Goal: Transaction & Acquisition: Book appointment/travel/reservation

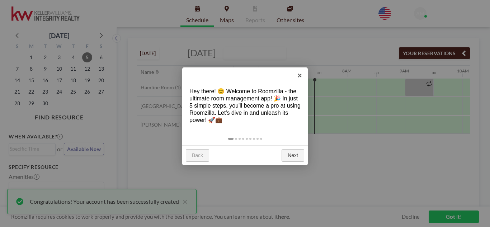
scroll to position [0, 373]
click at [294, 155] on link "Next" at bounding box center [293, 155] width 23 height 13
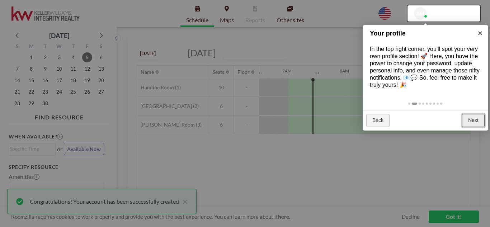
click at [478, 119] on link "Next" at bounding box center [473, 120] width 23 height 13
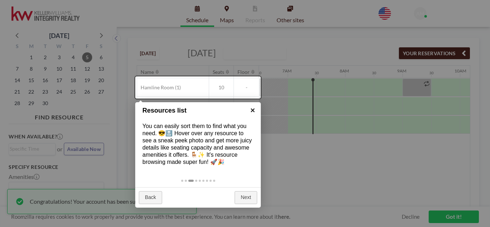
click at [252, 109] on link "×" at bounding box center [253, 110] width 16 height 16
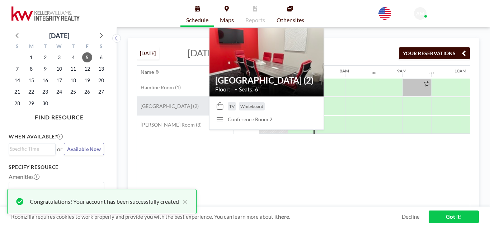
click at [175, 106] on span "[GEOGRAPHIC_DATA] (2)" at bounding box center [168, 106] width 62 height 6
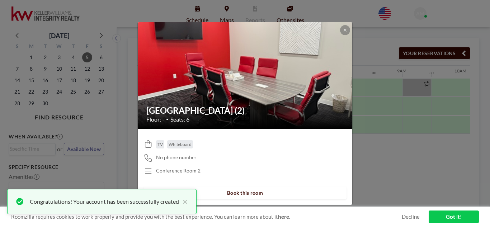
click at [242, 191] on button "Book this room" at bounding box center [245, 193] width 203 height 13
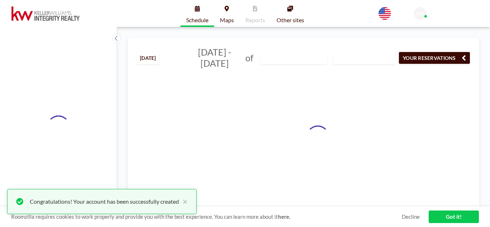
type input "[GEOGRAPHIC_DATA] (2)"
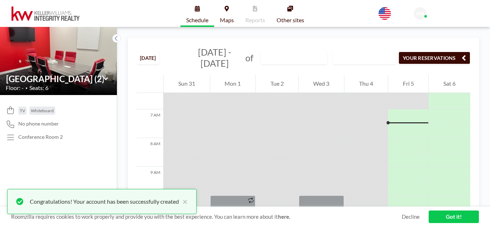
scroll to position [187, 0]
click at [188, 201] on button "×" at bounding box center [183, 201] width 9 height 9
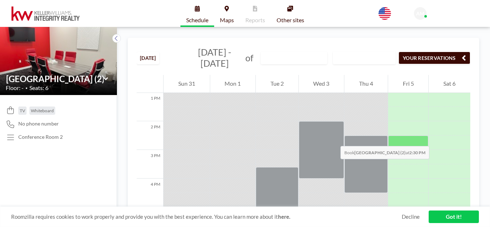
scroll to position [375, 0]
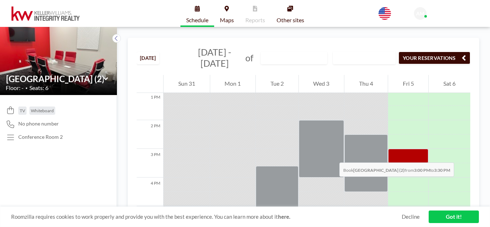
click at [417, 155] on div at bounding box center [408, 156] width 41 height 14
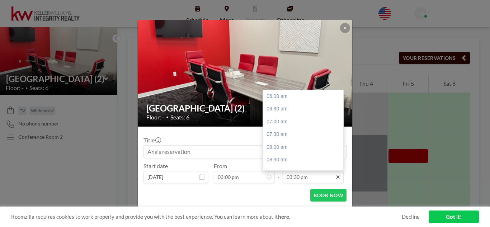
scroll to position [243, 0]
click at [277, 107] on div "04:00 pm" at bounding box center [305, 109] width 84 height 13
type input "04:00 pm"
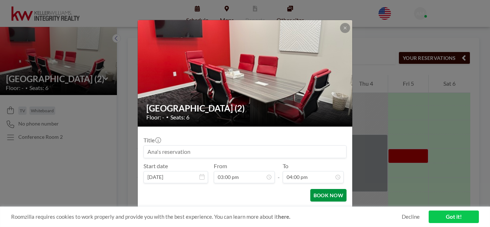
click at [331, 194] on button "BOOK NOW" at bounding box center [328, 195] width 36 height 13
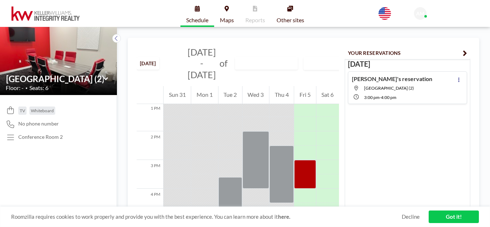
click at [452, 214] on link "Got it!" at bounding box center [454, 217] width 50 height 13
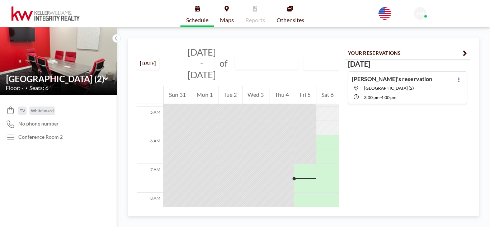
scroll to position [140, 0]
click at [457, 82] on icon at bounding box center [458, 79] width 3 height 5
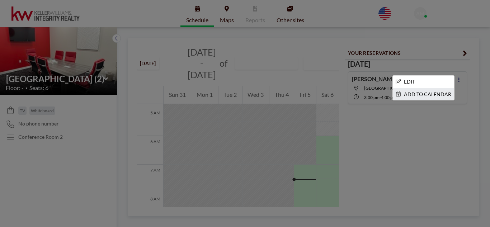
click at [438, 92] on li "ADD TO CALENDAR" at bounding box center [423, 94] width 61 height 12
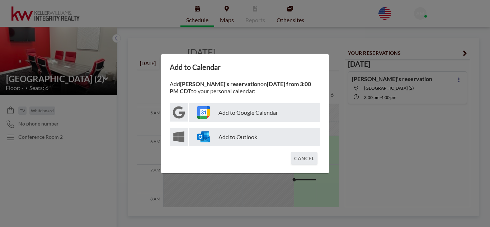
click at [250, 109] on p "Add to Google Calendar" at bounding box center [255, 112] width 132 height 19
click at [395, 164] on div "Add to Calendar Add Ana's reservation on [DATE] from 3:00 PM CDT to your person…" at bounding box center [245, 113] width 490 height 227
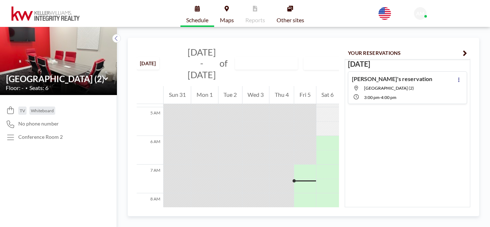
click at [467, 51] on button "YOUR RESERVATIONS" at bounding box center [408, 53] width 126 height 13
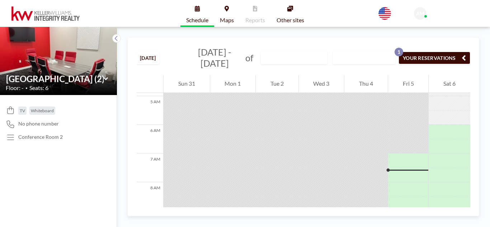
click at [463, 55] on icon "button" at bounding box center [464, 57] width 4 height 9
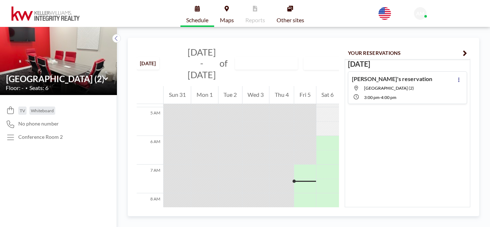
click at [464, 51] on icon "button" at bounding box center [465, 53] width 4 height 9
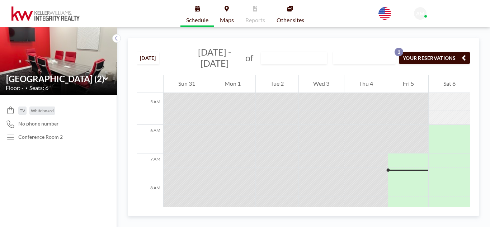
click at [198, 11] on link "Schedule" at bounding box center [197, 13] width 34 height 27
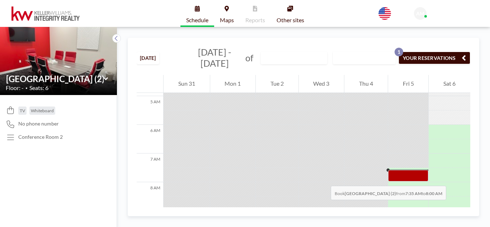
click at [408, 179] on div at bounding box center [408, 175] width 41 height 11
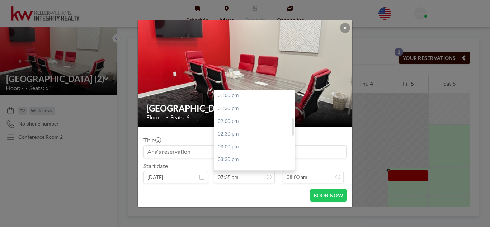
scroll to position [131, 0]
click at [245, 142] on div "03:00 pm" at bounding box center [256, 144] width 84 height 13
type input "03:00 pm"
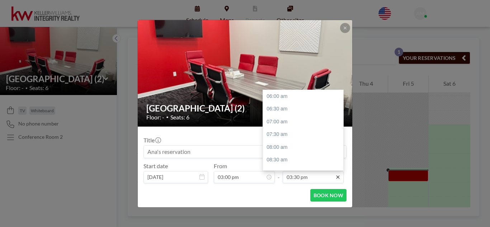
scroll to position [243, 0]
click at [281, 107] on div "04:00 pm" at bounding box center [305, 109] width 84 height 13
click at [281, 107] on div "04:30 pm" at bounding box center [305, 109] width 84 height 13
type input "04:30 pm"
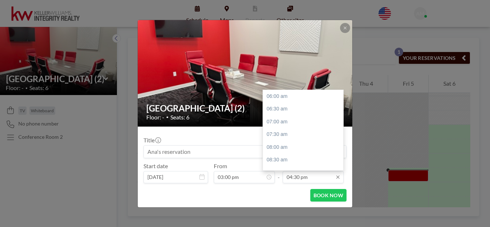
scroll to position [268, 0]
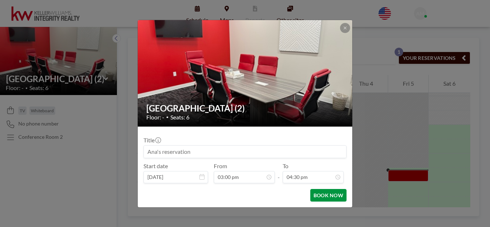
click at [328, 194] on button "BOOK NOW" at bounding box center [328, 195] width 36 height 13
click at [346, 27] on icon at bounding box center [345, 28] width 4 height 4
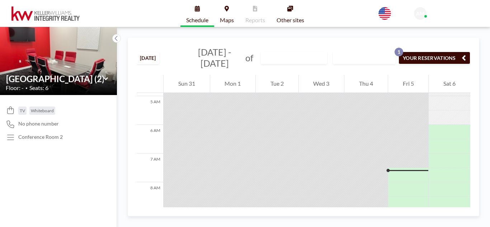
click at [409, 57] on button "YOUR RESERVATIONS 1" at bounding box center [435, 58] width 72 height 13
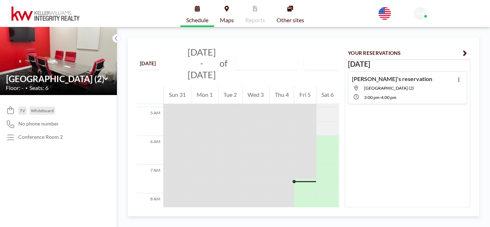
click at [464, 53] on icon "button" at bounding box center [465, 53] width 4 height 9
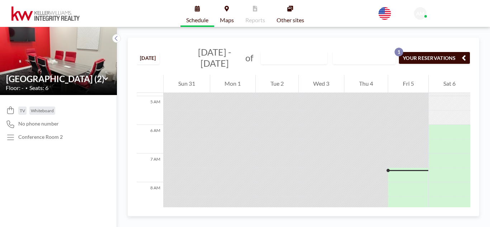
click at [412, 57] on button "YOUR RESERVATIONS 1" at bounding box center [435, 58] width 72 height 13
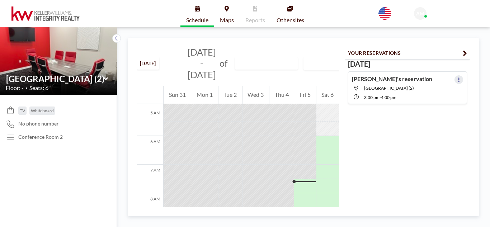
click at [455, 80] on button at bounding box center [459, 79] width 9 height 9
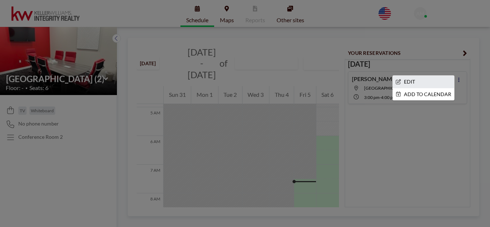
click at [410, 81] on li "EDIT" at bounding box center [423, 82] width 61 height 12
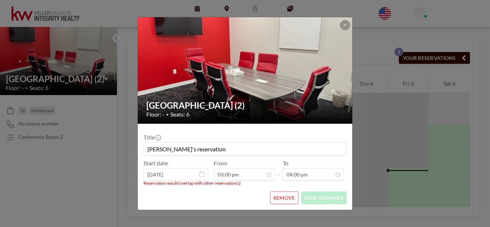
scroll to position [255, 0]
click at [281, 199] on button "REMOVE" at bounding box center [284, 198] width 28 height 13
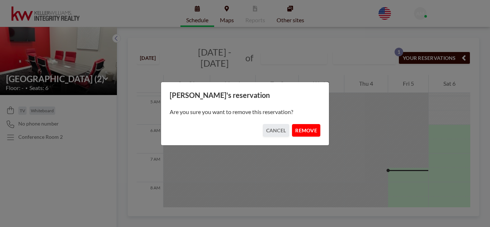
click at [308, 133] on button "REMOVE" at bounding box center [306, 130] width 28 height 13
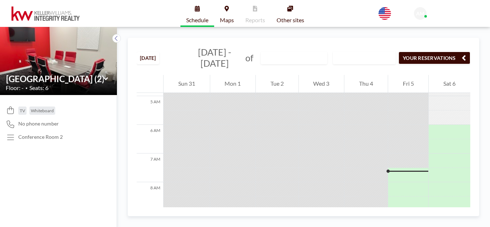
click at [463, 55] on icon "button" at bounding box center [464, 57] width 4 height 9
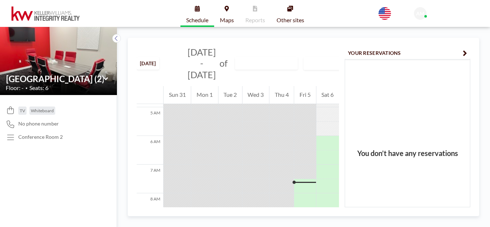
click at [191, 14] on link "Schedule" at bounding box center [197, 13] width 34 height 27
click at [197, 9] on icon at bounding box center [197, 9] width 5 height 6
click at [199, 25] on link "Schedule" at bounding box center [197, 13] width 34 height 27
click at [301, 97] on div "Fri 5" at bounding box center [305, 95] width 22 height 18
click at [104, 77] on icon at bounding box center [106, 78] width 5 height 7
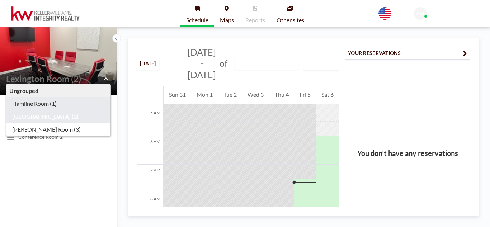
type input "Hamline Room (1)"
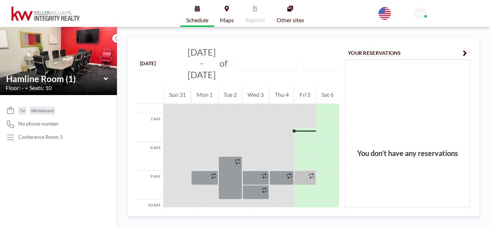
scroll to position [201, 0]
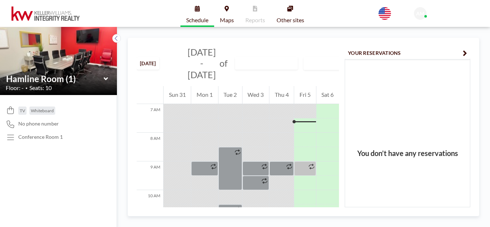
click at [104, 80] on icon at bounding box center [106, 78] width 5 height 7
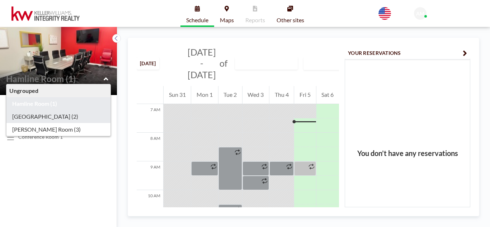
type input "[GEOGRAPHIC_DATA] (2)"
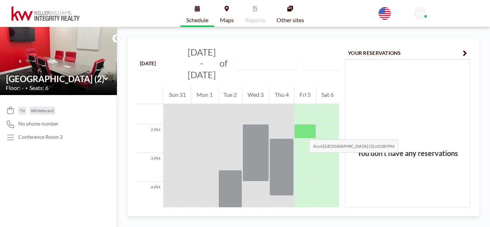
scroll to position [382, 0]
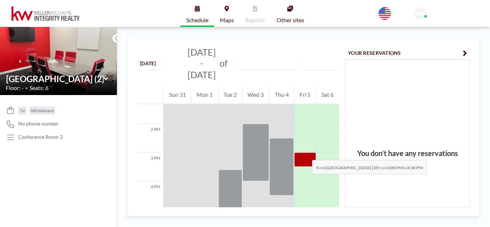
click at [305, 153] on div at bounding box center [305, 159] width 22 height 14
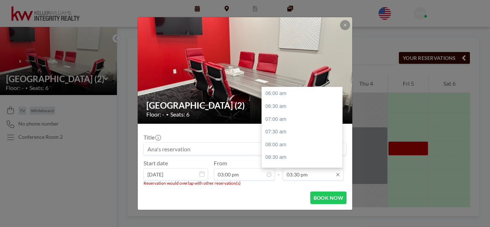
scroll to position [243, 0]
click at [281, 118] on div "04:30 pm" at bounding box center [304, 119] width 84 height 13
type input "04:30 pm"
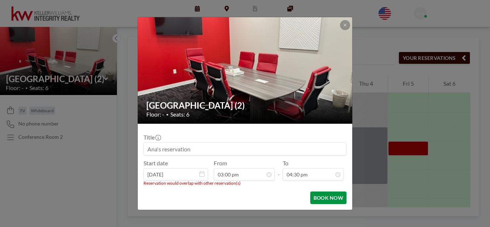
click at [319, 197] on button "BOOK NOW" at bounding box center [328, 198] width 36 height 13
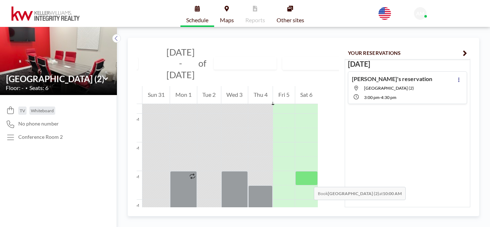
scroll to position [221, 0]
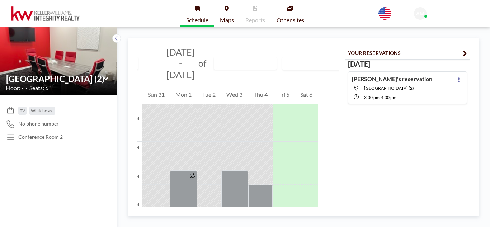
click at [106, 79] on icon at bounding box center [105, 78] width 4 height 3
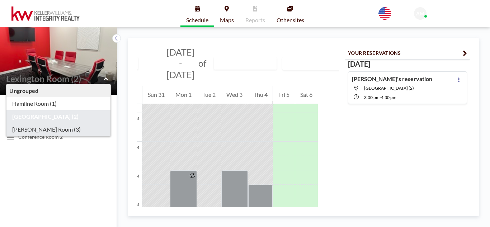
type input "[PERSON_NAME] Room (3)"
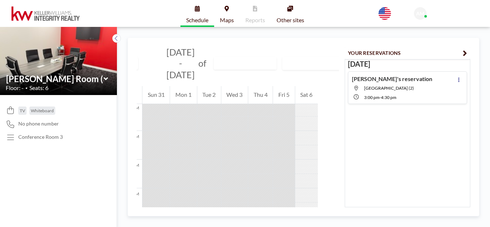
scroll to position [0, 0]
click at [105, 77] on icon at bounding box center [106, 78] width 5 height 7
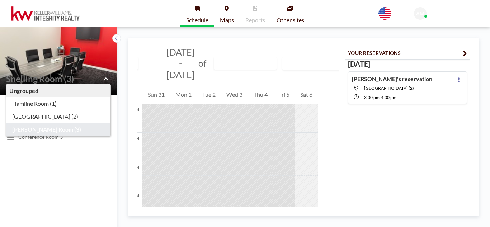
type input "[PERSON_NAME] Room (3)"
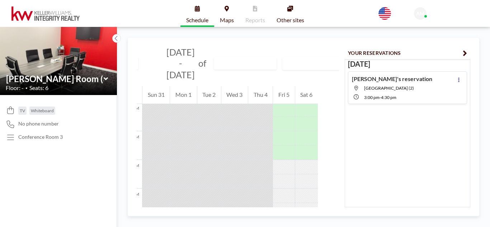
scroll to position [593, 0]
click at [105, 77] on icon at bounding box center [106, 78] width 5 height 7
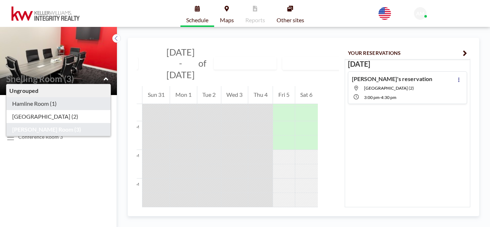
type input "Hamline Room (1)"
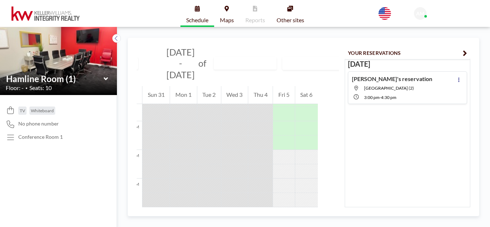
click at [487, 58] on div "[DATE] [DATE] - [DATE] of [GEOGRAPHIC_DATA] (1) WEEKLY VIEW Loading... 12 AM 1 …" at bounding box center [303, 127] width 373 height 200
click at [107, 79] on icon at bounding box center [105, 78] width 4 height 3
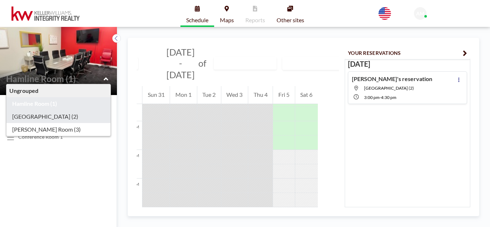
type input "[GEOGRAPHIC_DATA] (2)"
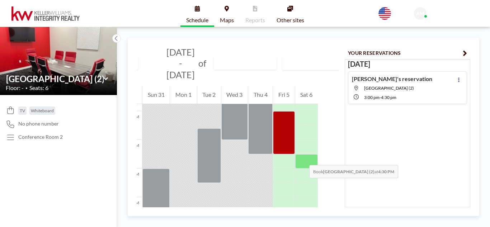
scroll to position [424, 0]
click at [140, 208] on div "[DATE] [DATE] - [DATE] of [GEOGRAPHIC_DATA] (2) WEEKLY VIEW Loading... 12 AM 1 …" at bounding box center [304, 127] width 352 height 179
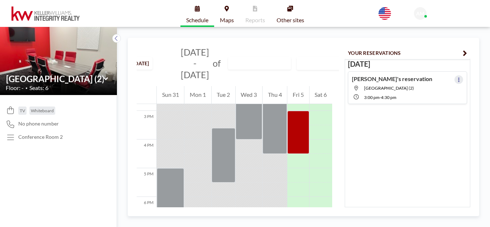
click at [457, 79] on button at bounding box center [459, 79] width 9 height 9
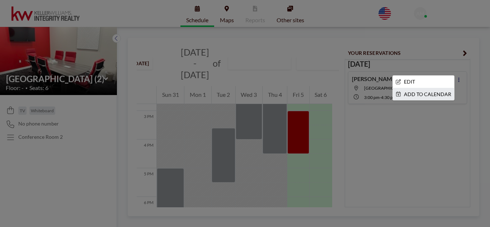
click at [441, 94] on li "ADD TO CALENDAR" at bounding box center [423, 94] width 61 height 12
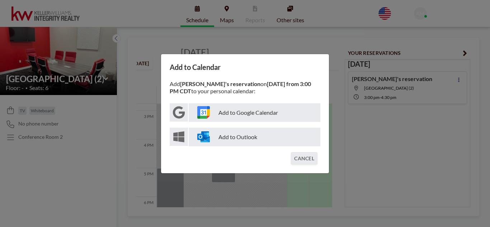
click at [255, 112] on p "Add to Google Calendar" at bounding box center [255, 112] width 132 height 19
